Goal: Information Seeking & Learning: Learn about a topic

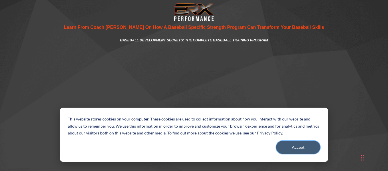
click at [302, 147] on button "Accept" at bounding box center [298, 147] width 44 height 13
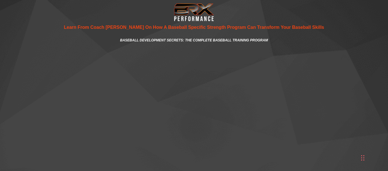
click at [186, 14] on header at bounding box center [194, 11] width 388 height 22
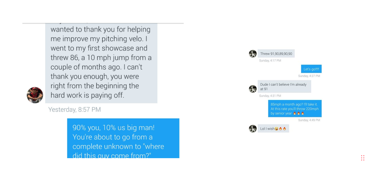
scroll to position [2835, 0]
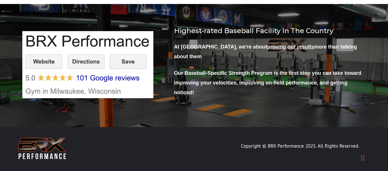
click at [51, 138] on img at bounding box center [42, 149] width 51 height 26
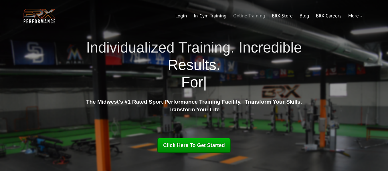
click at [254, 14] on link "Online Training" at bounding box center [249, 16] width 39 height 14
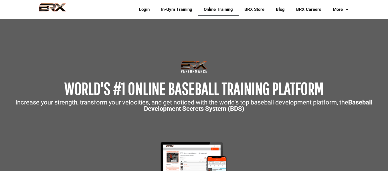
click at [278, 8] on link "Blog" at bounding box center [280, 9] width 20 height 13
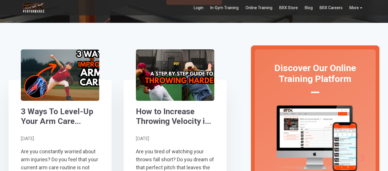
scroll to position [112, 0]
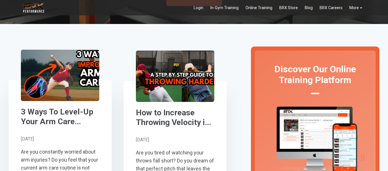
click at [91, 63] on span "3 Ways To Level-Up Your Arm Care [Step-By- [PERSON_NAME]]" at bounding box center [60, 75] width 78 height 51
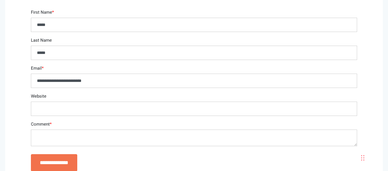
scroll to position [903, 0]
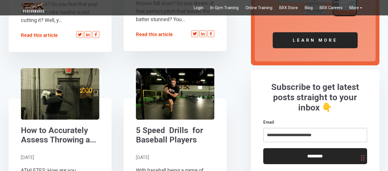
scroll to position [270, 0]
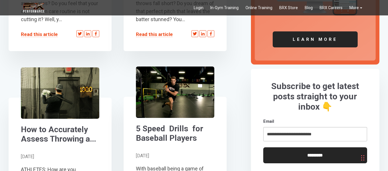
click at [164, 103] on span "5 Speed Drills for Baseball Players" at bounding box center [175, 92] width 78 height 51
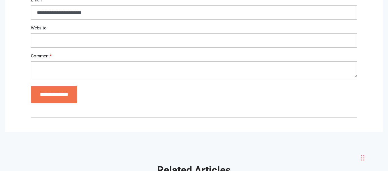
scroll to position [1636, 0]
